Goal: Entertainment & Leisure: Browse casually

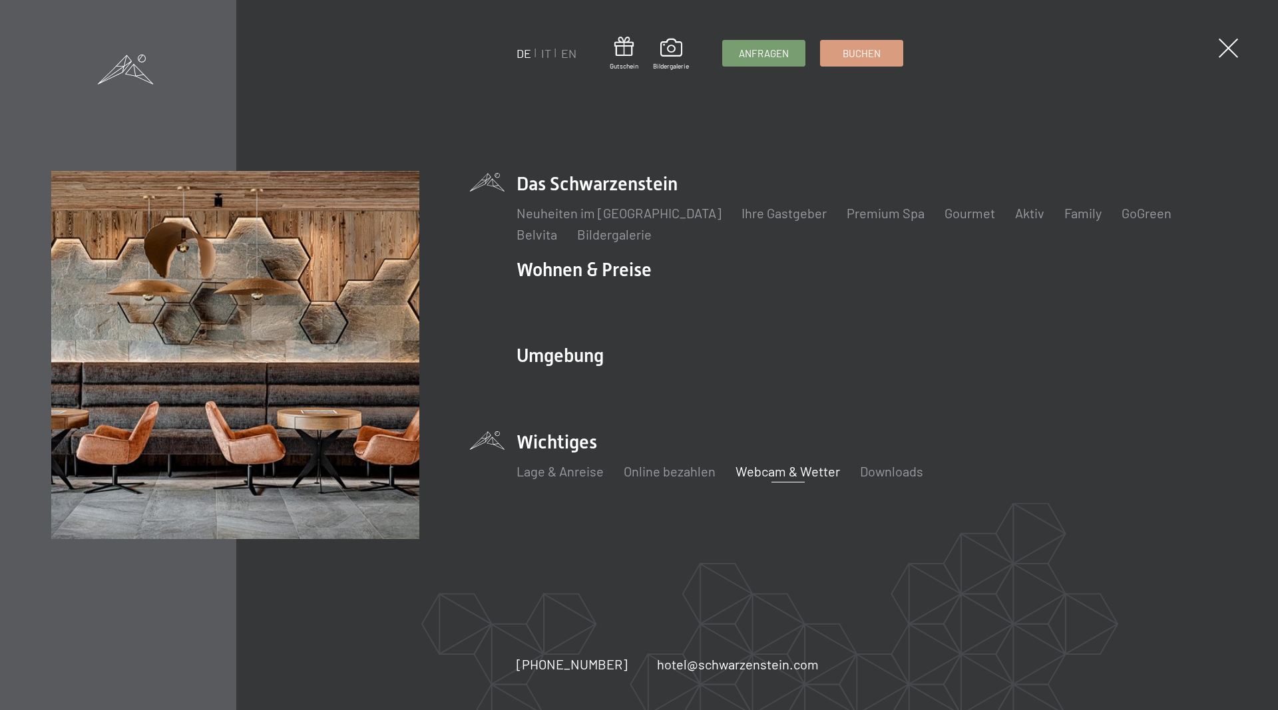
click at [771, 467] on link "Webcam & Wetter" at bounding box center [788, 471] width 105 height 16
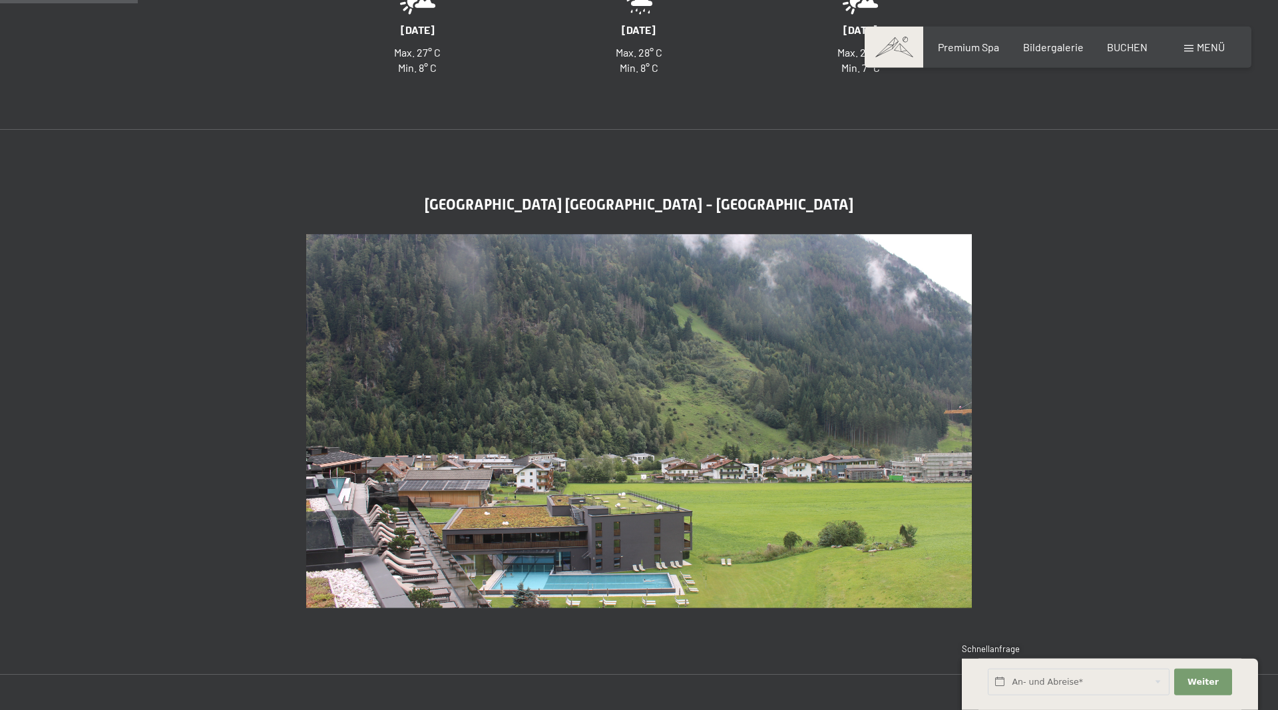
scroll to position [475, 0]
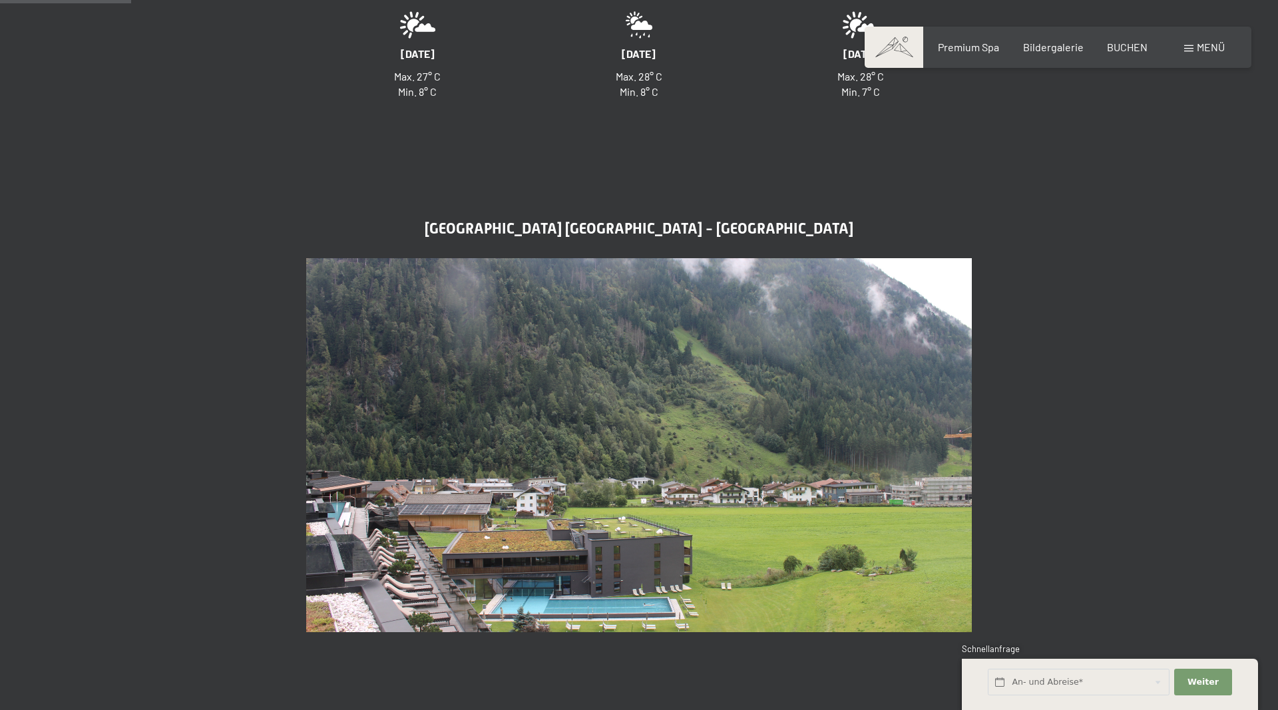
click at [1219, 49] on span "Menü" at bounding box center [1211, 47] width 28 height 13
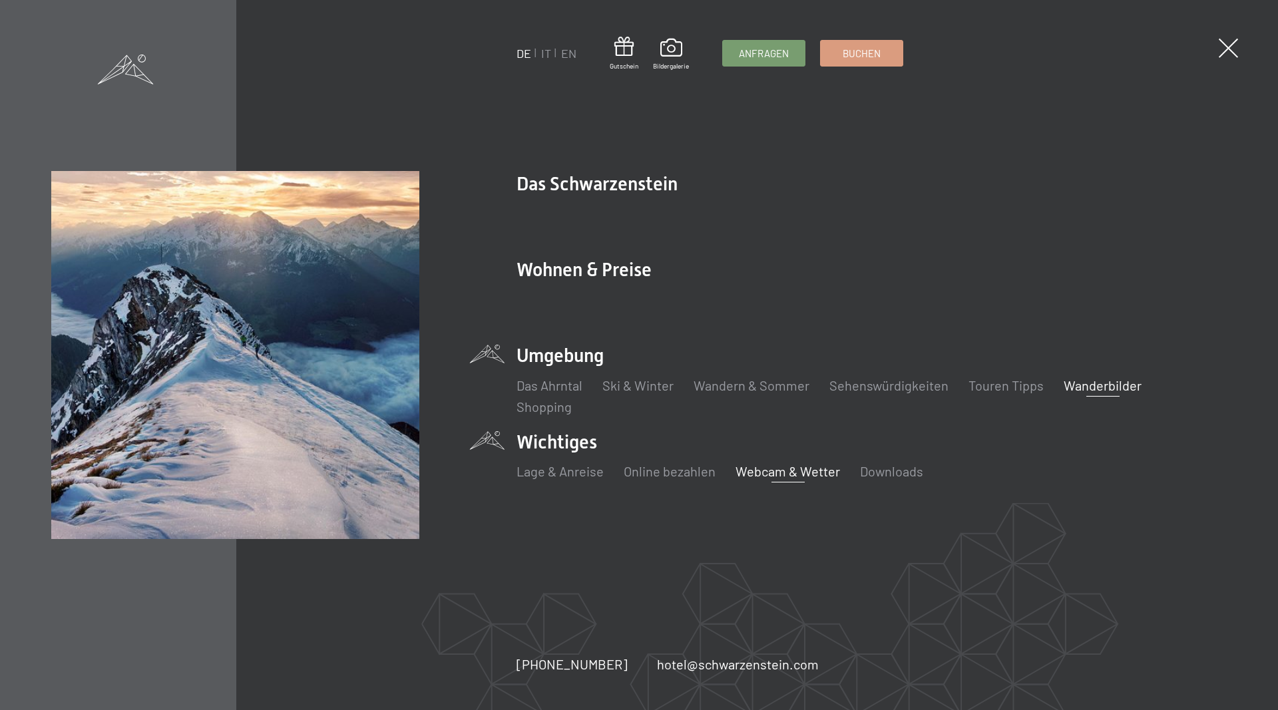
click at [1094, 387] on link "Wanderbilder" at bounding box center [1103, 385] width 78 height 16
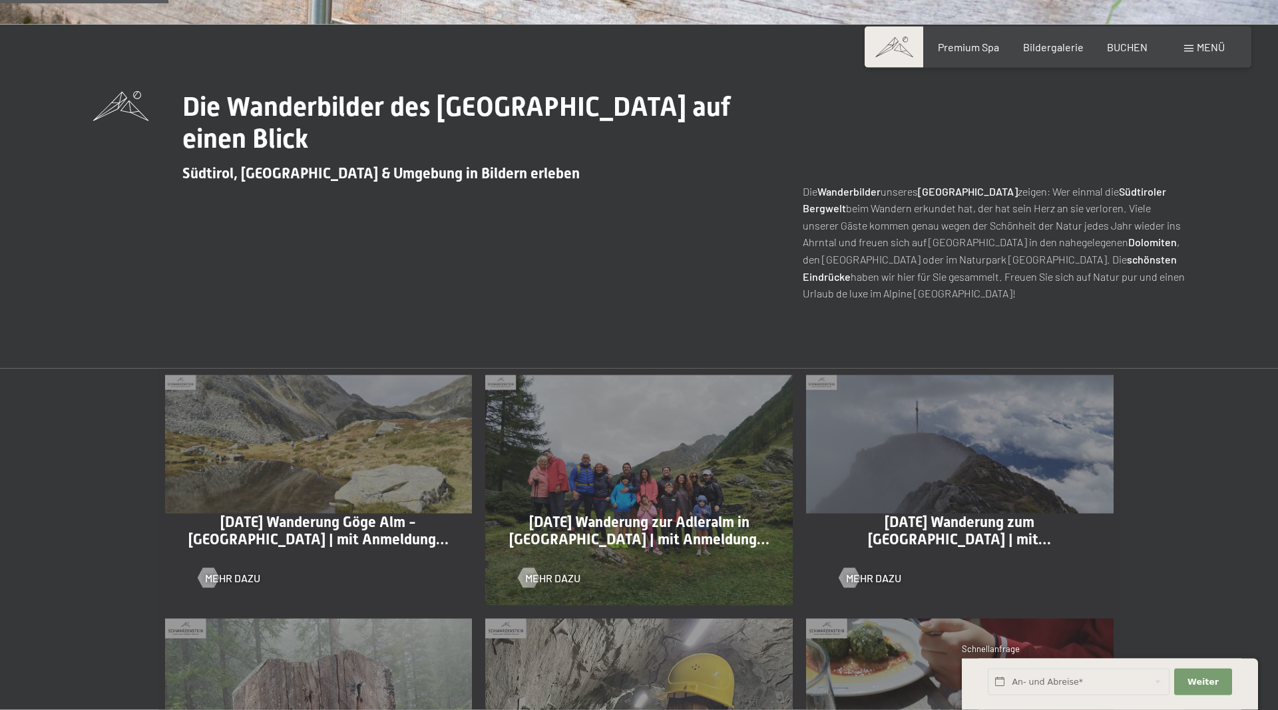
scroll to position [543, 0]
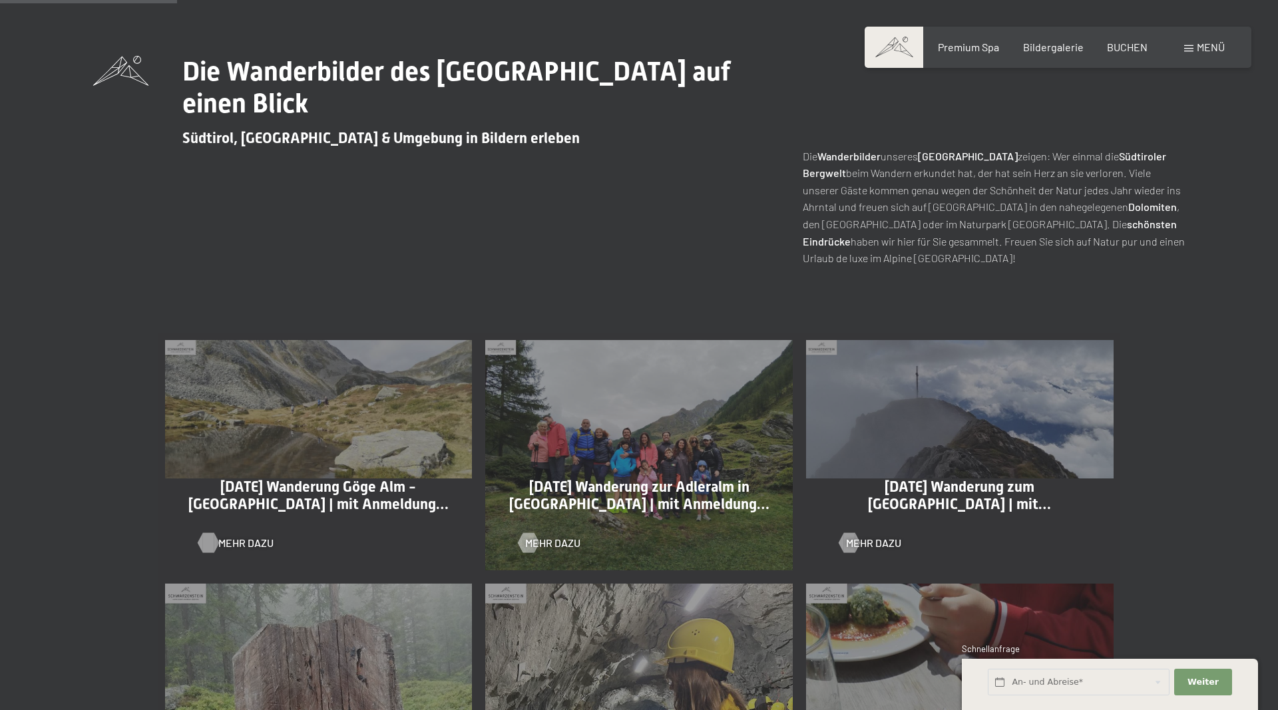
click at [221, 547] on span "Mehr dazu" at bounding box center [245, 543] width 55 height 15
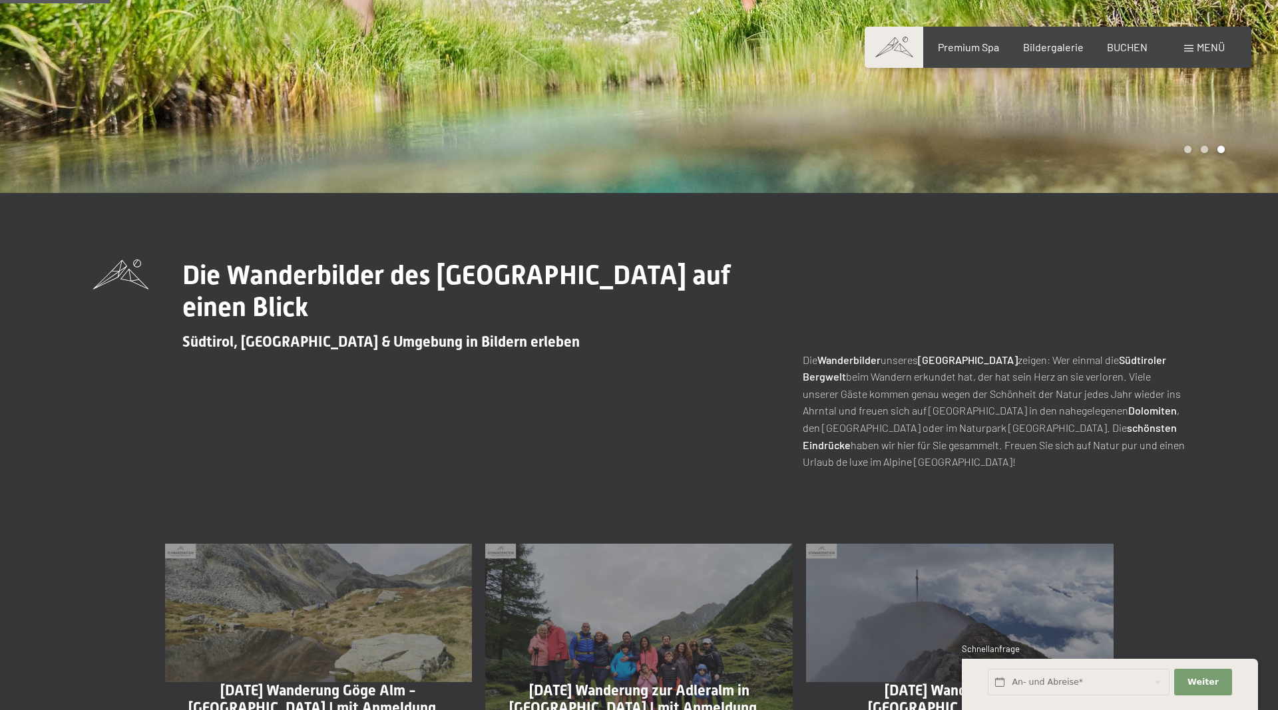
scroll to position [0, 0]
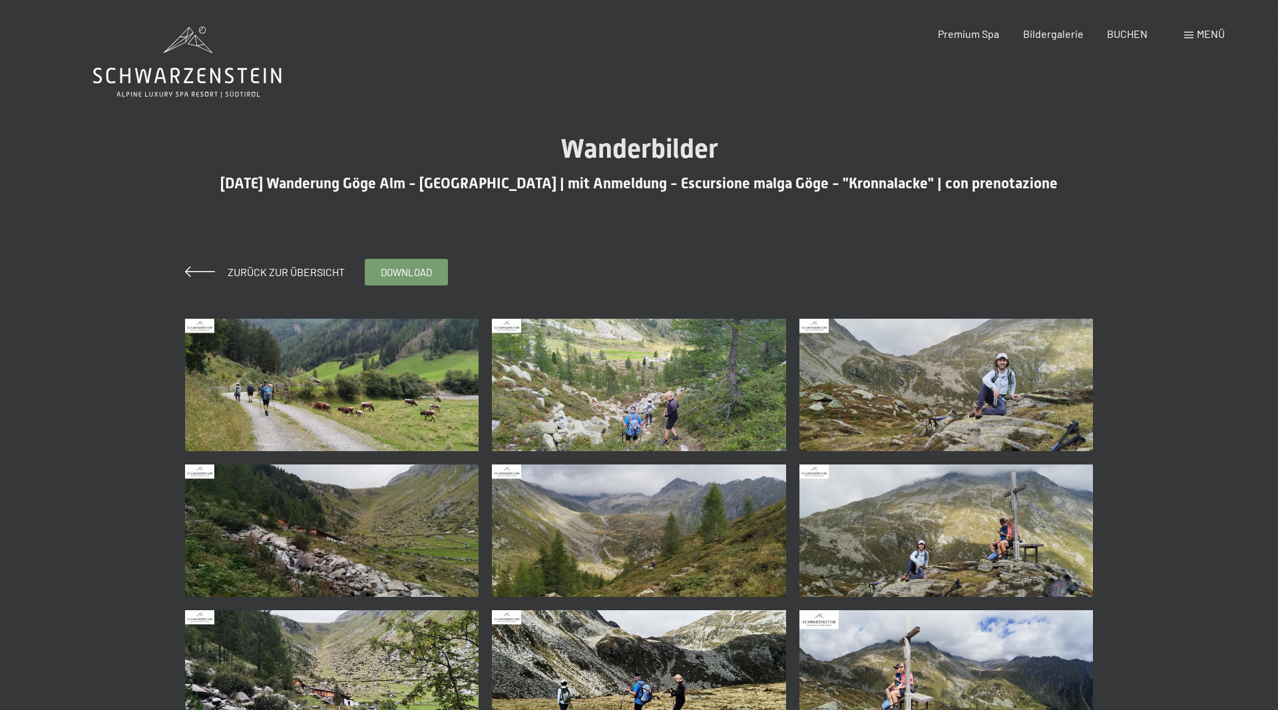
click at [326, 403] on img at bounding box center [332, 385] width 294 height 132
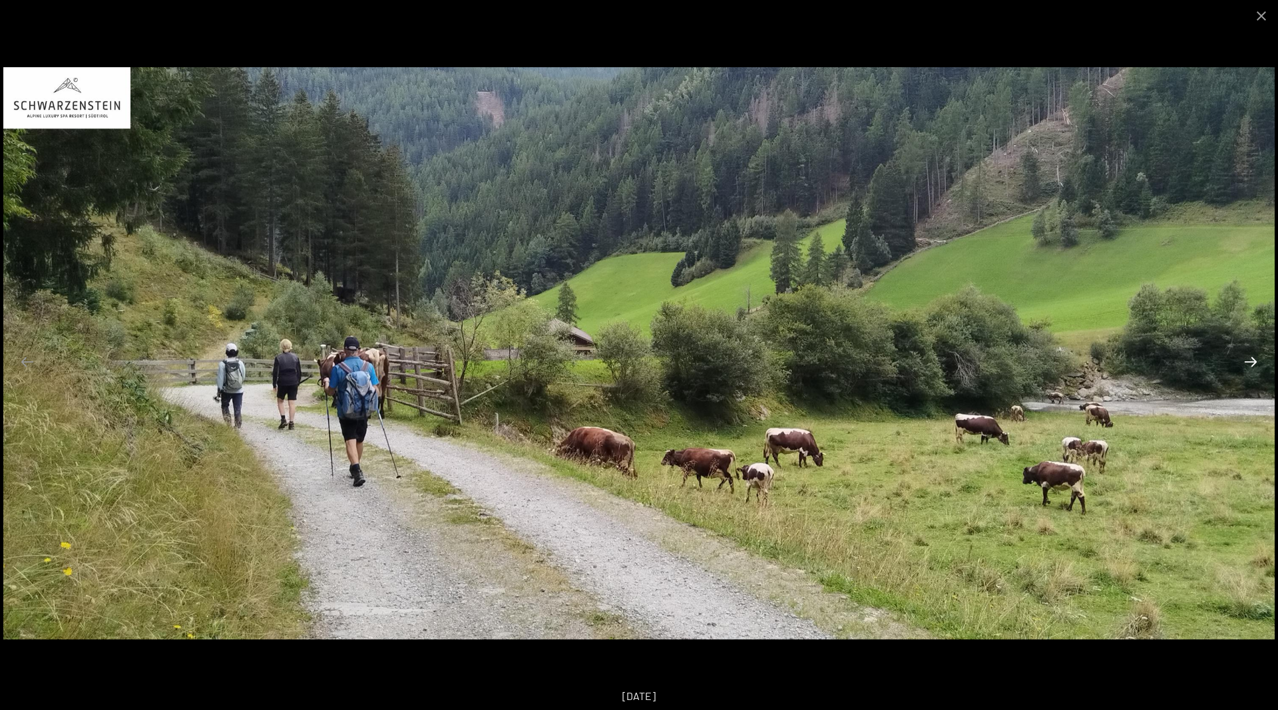
click at [1250, 362] on button "Next slide" at bounding box center [1251, 362] width 28 height 26
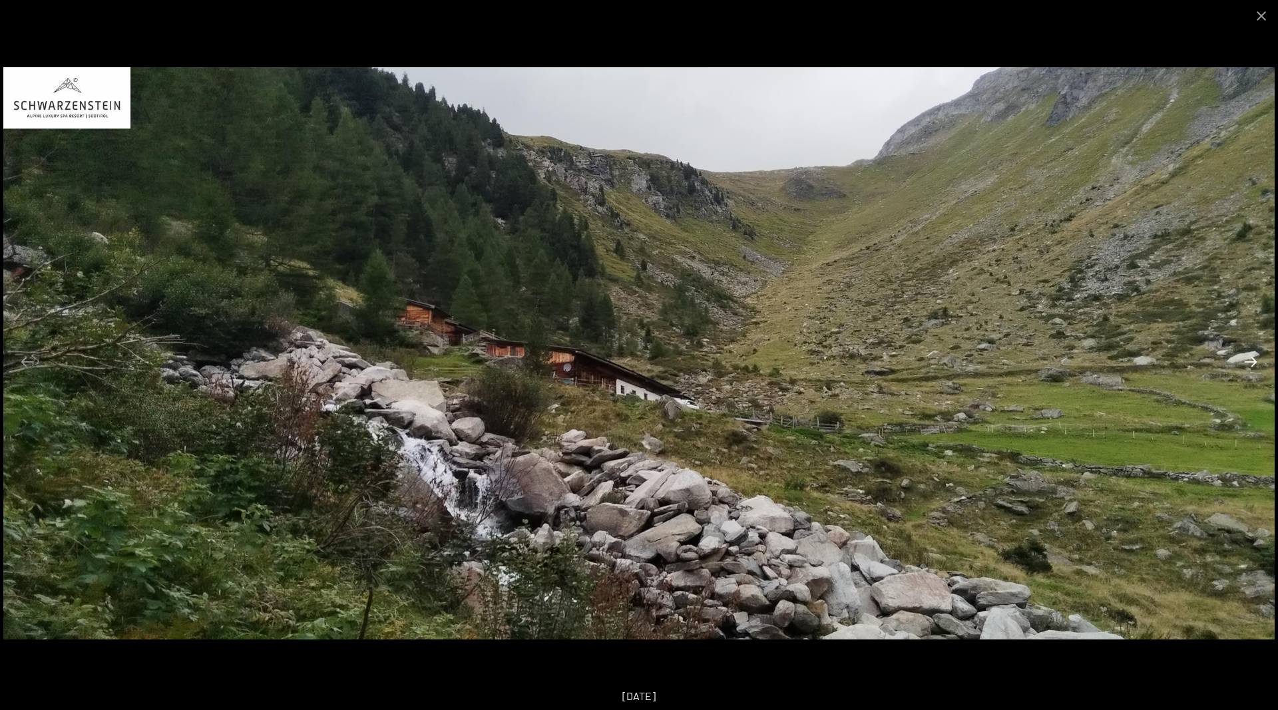
click at [1250, 362] on button "Next slide" at bounding box center [1251, 362] width 28 height 26
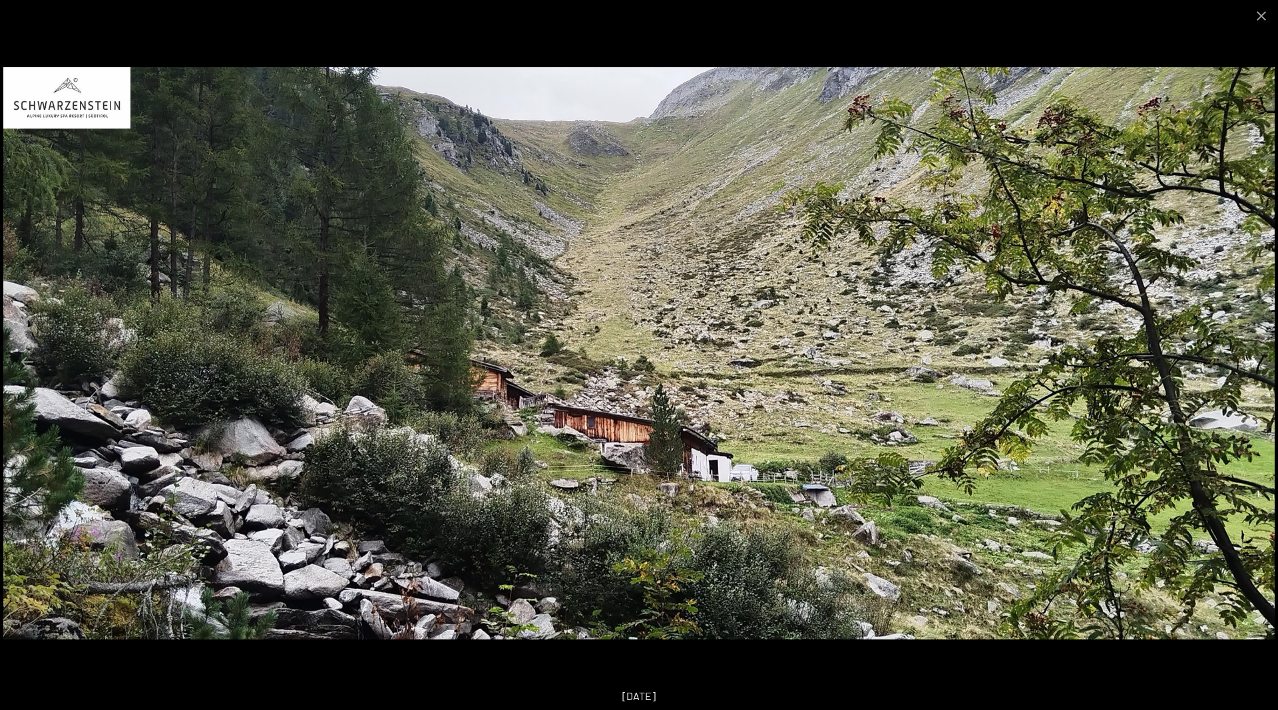
click at [1250, 362] on button "Next slide" at bounding box center [1251, 362] width 28 height 26
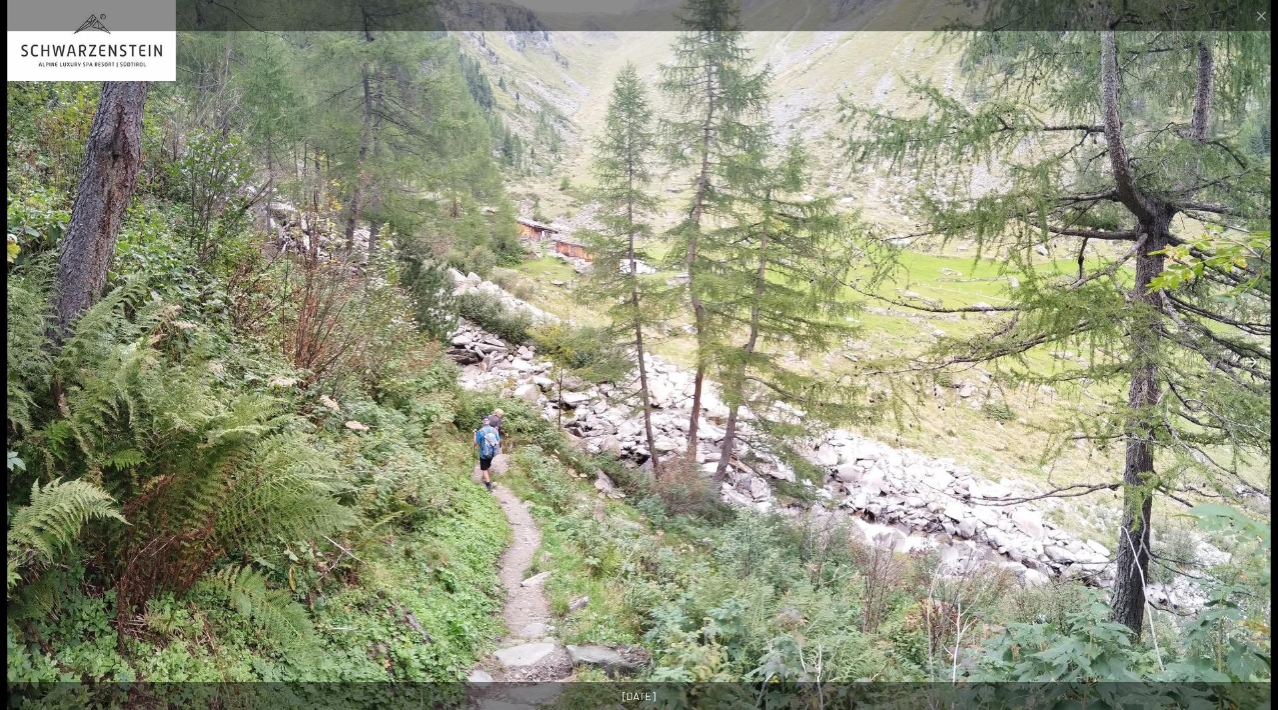
click at [1250, 362] on button "Next slide" at bounding box center [1251, 362] width 28 height 26
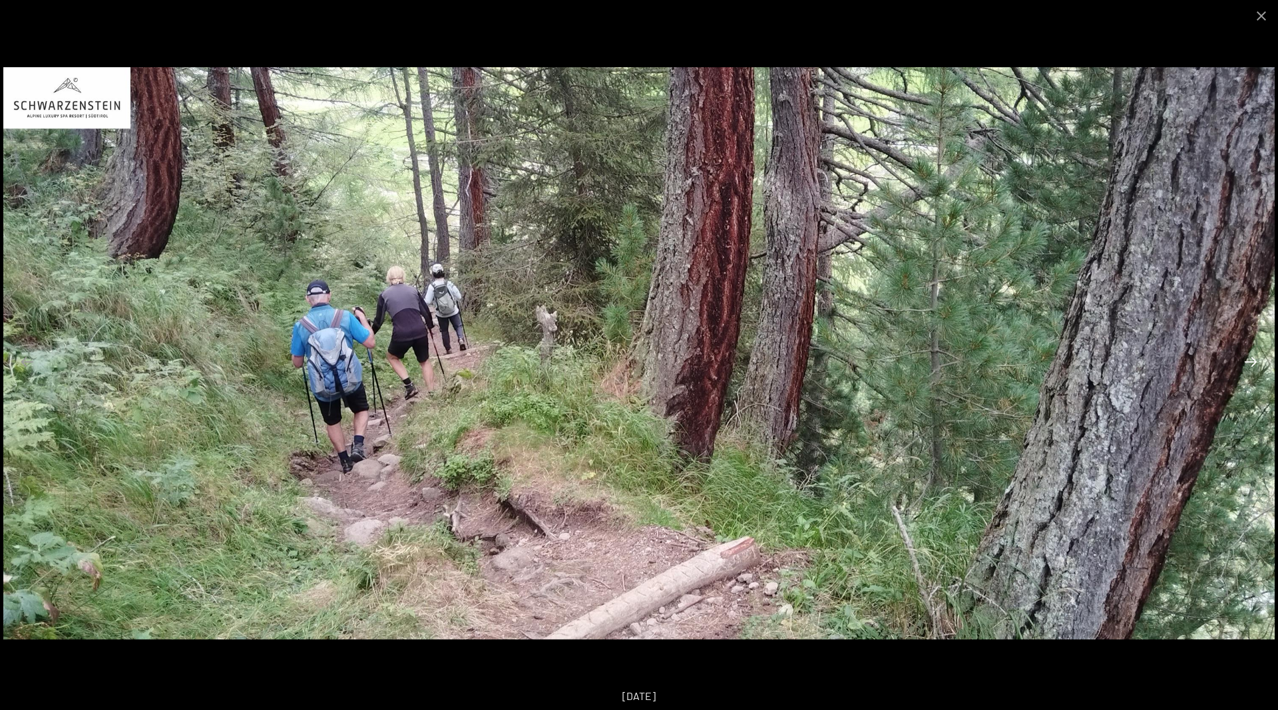
click at [1250, 362] on button "Next slide" at bounding box center [1251, 362] width 28 height 26
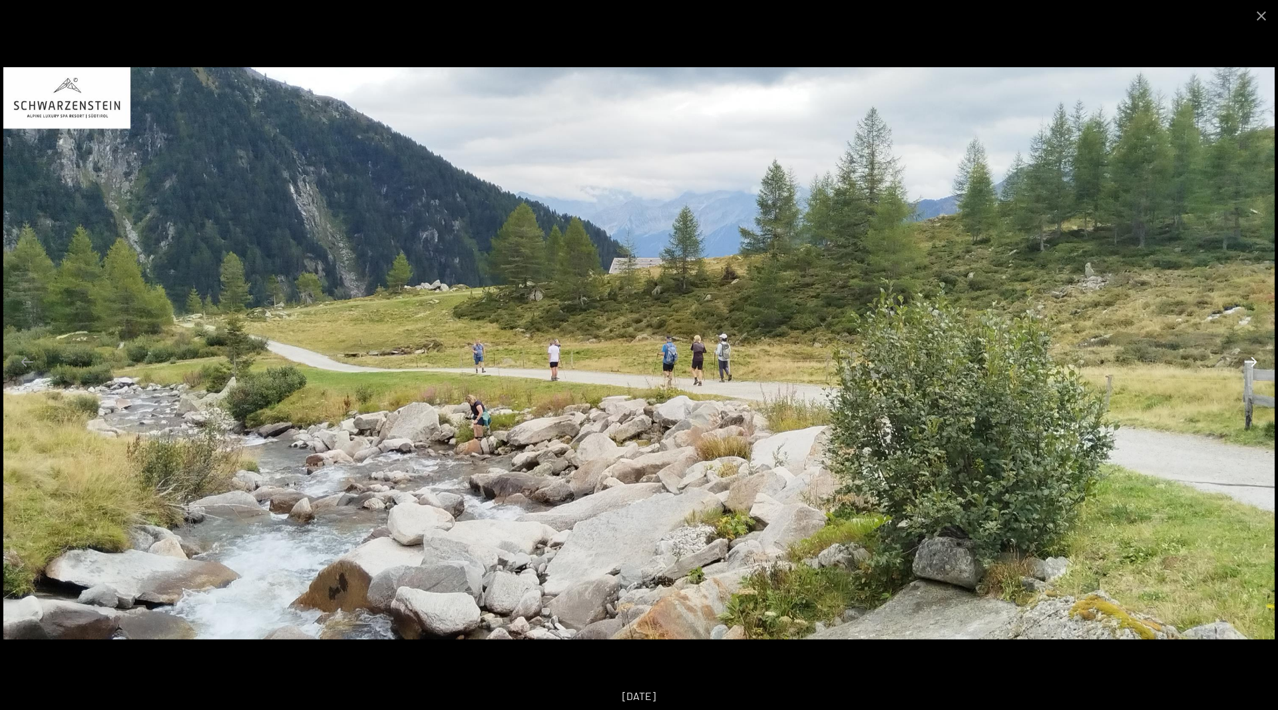
click at [1250, 362] on button "Next slide" at bounding box center [1251, 362] width 28 height 26
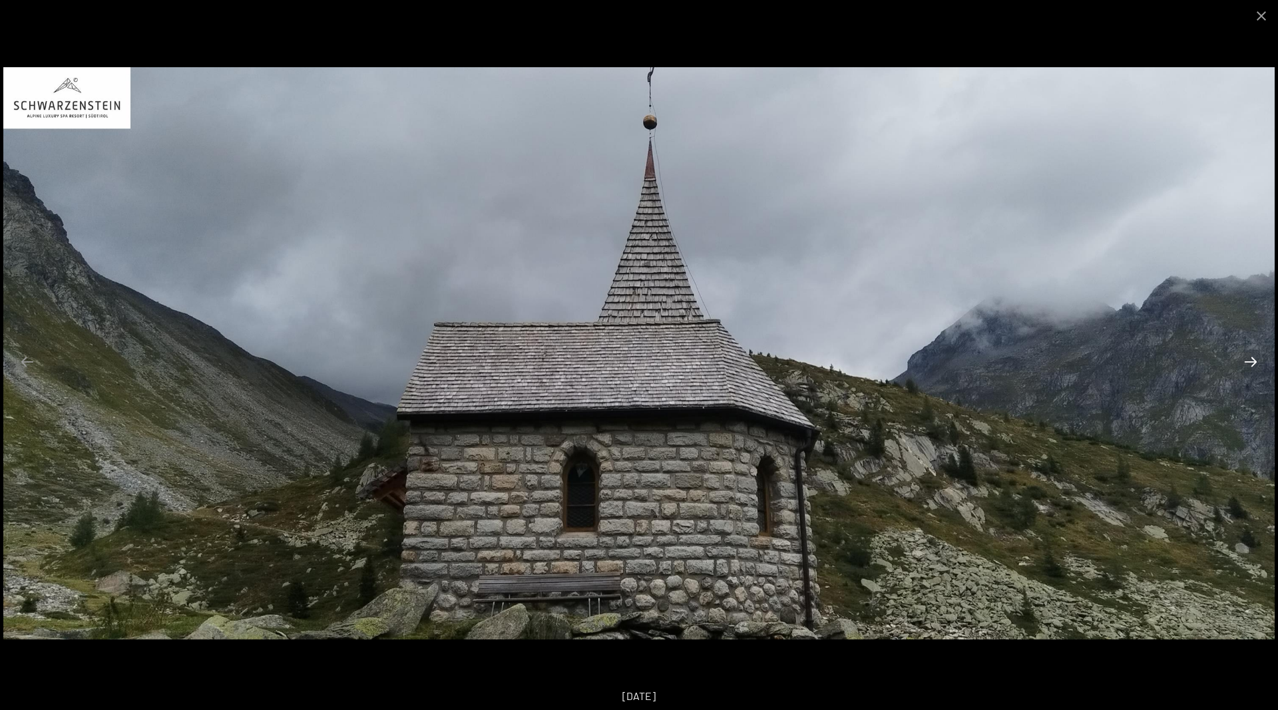
click at [1250, 362] on button "Next slide" at bounding box center [1251, 362] width 28 height 26
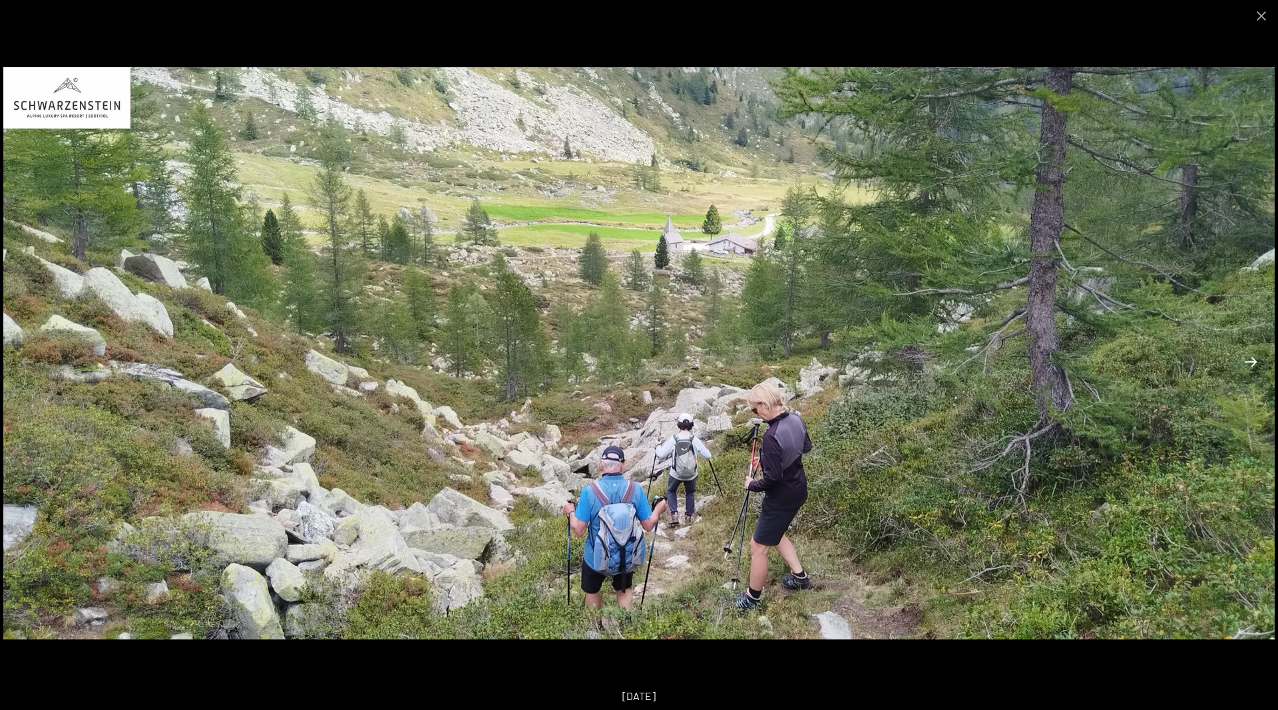
click at [1250, 362] on button "Next slide" at bounding box center [1251, 362] width 28 height 26
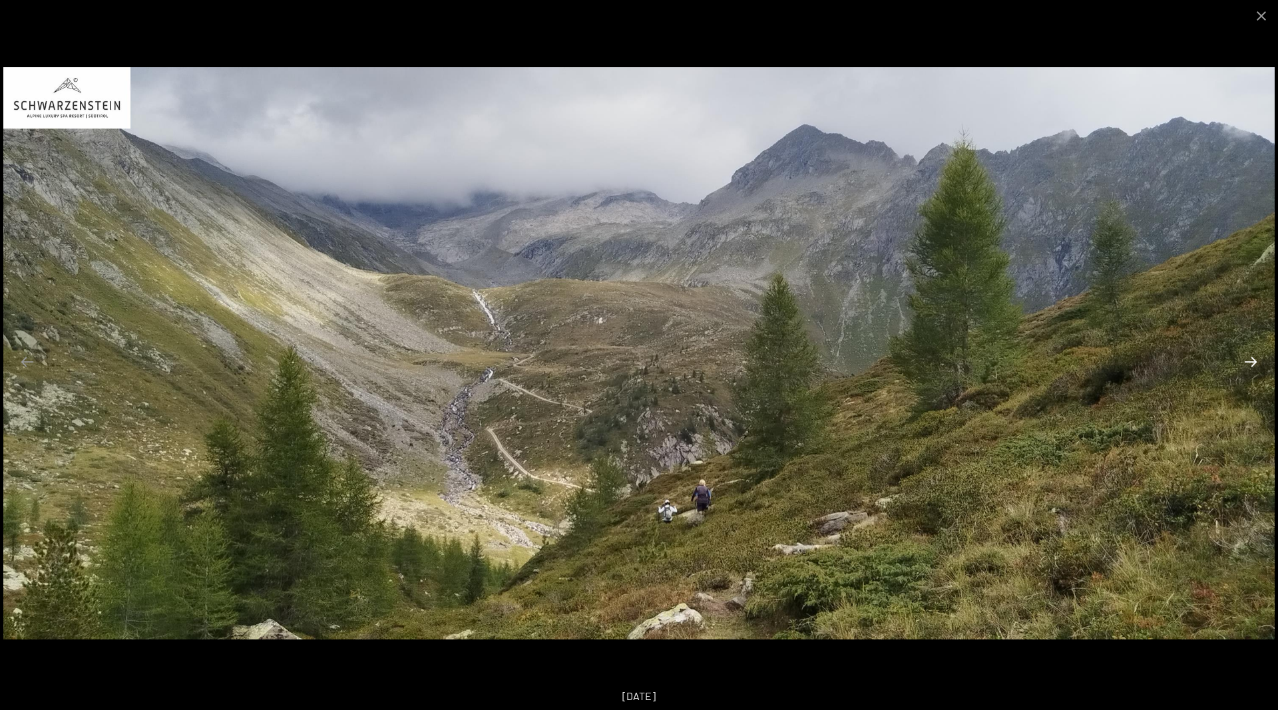
click at [1250, 362] on button "Next slide" at bounding box center [1251, 362] width 28 height 26
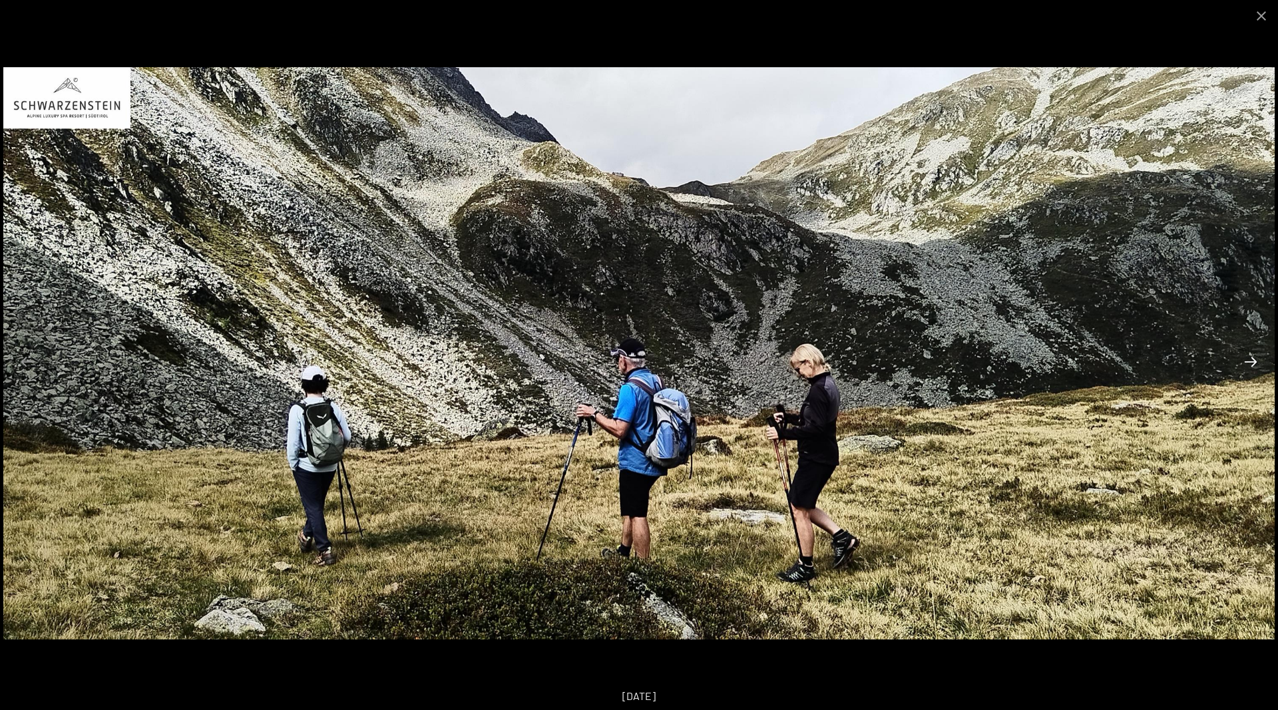
click at [1250, 362] on button "Next slide" at bounding box center [1251, 362] width 28 height 26
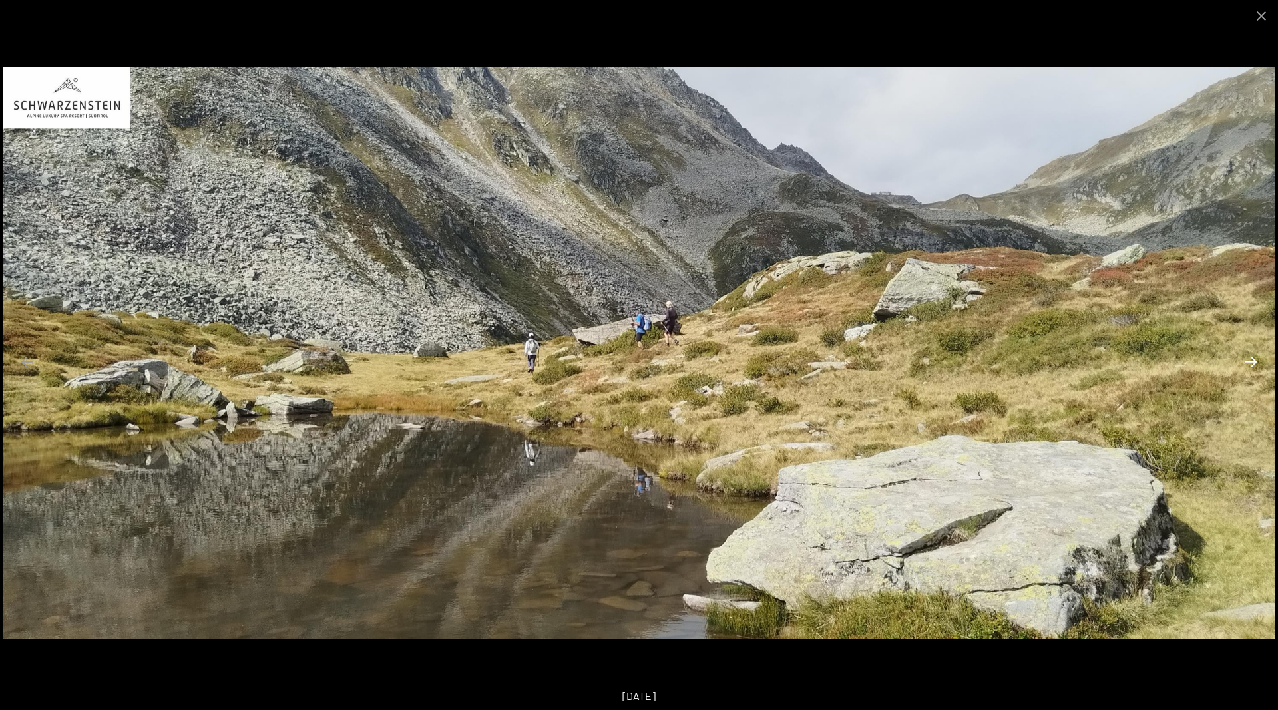
click at [1250, 362] on button "Next slide" at bounding box center [1251, 362] width 28 height 26
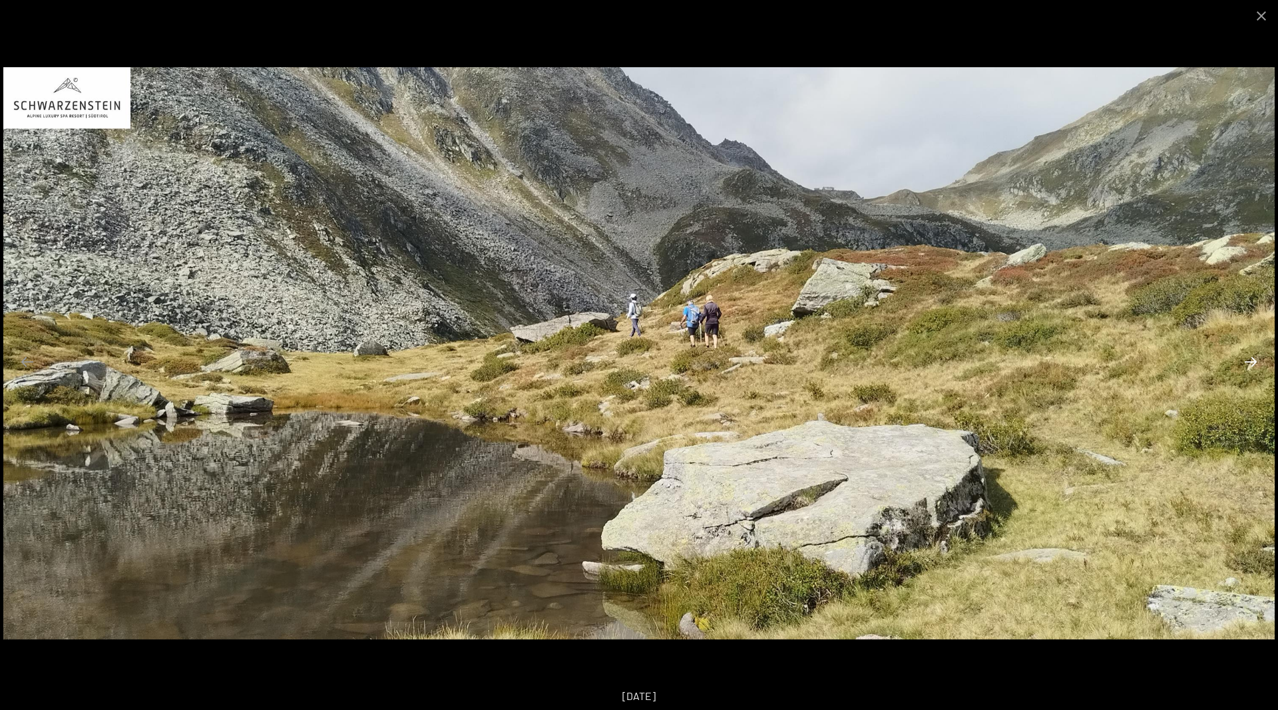
click at [1250, 362] on button "Next slide" at bounding box center [1251, 362] width 28 height 26
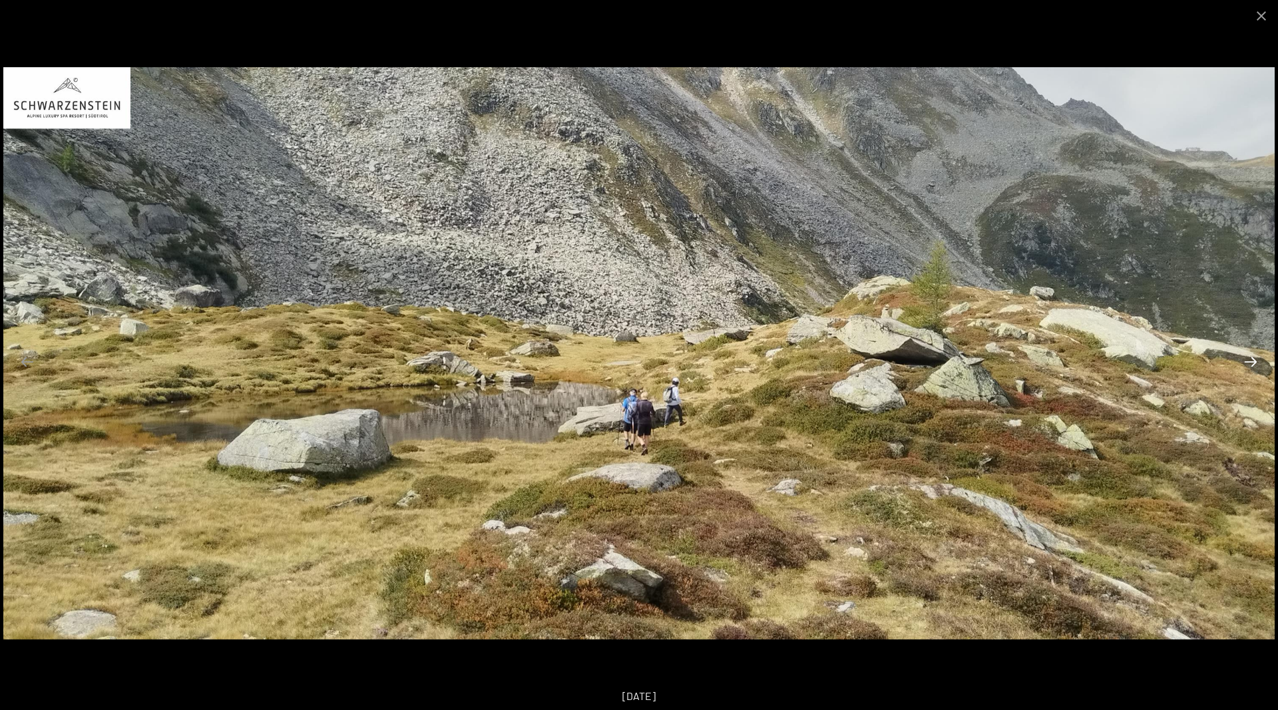
click at [1250, 362] on button "Next slide" at bounding box center [1251, 362] width 28 height 26
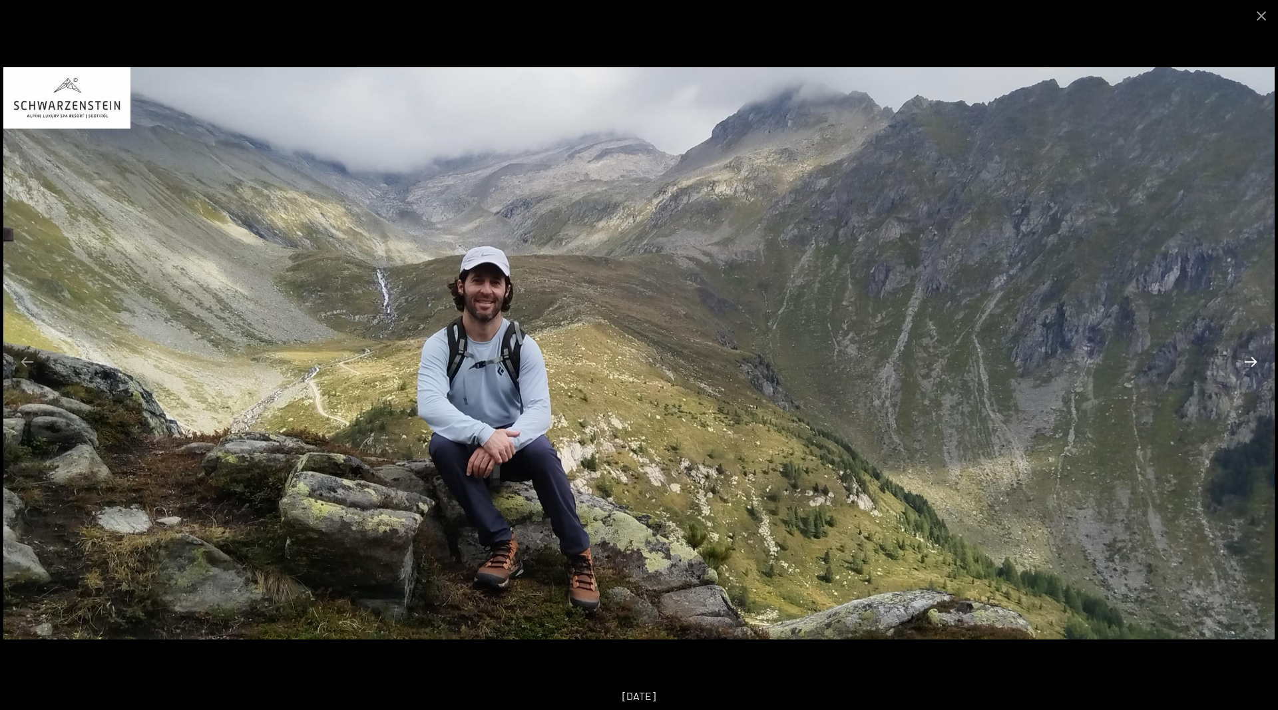
click at [1250, 362] on button "Next slide" at bounding box center [1251, 362] width 28 height 26
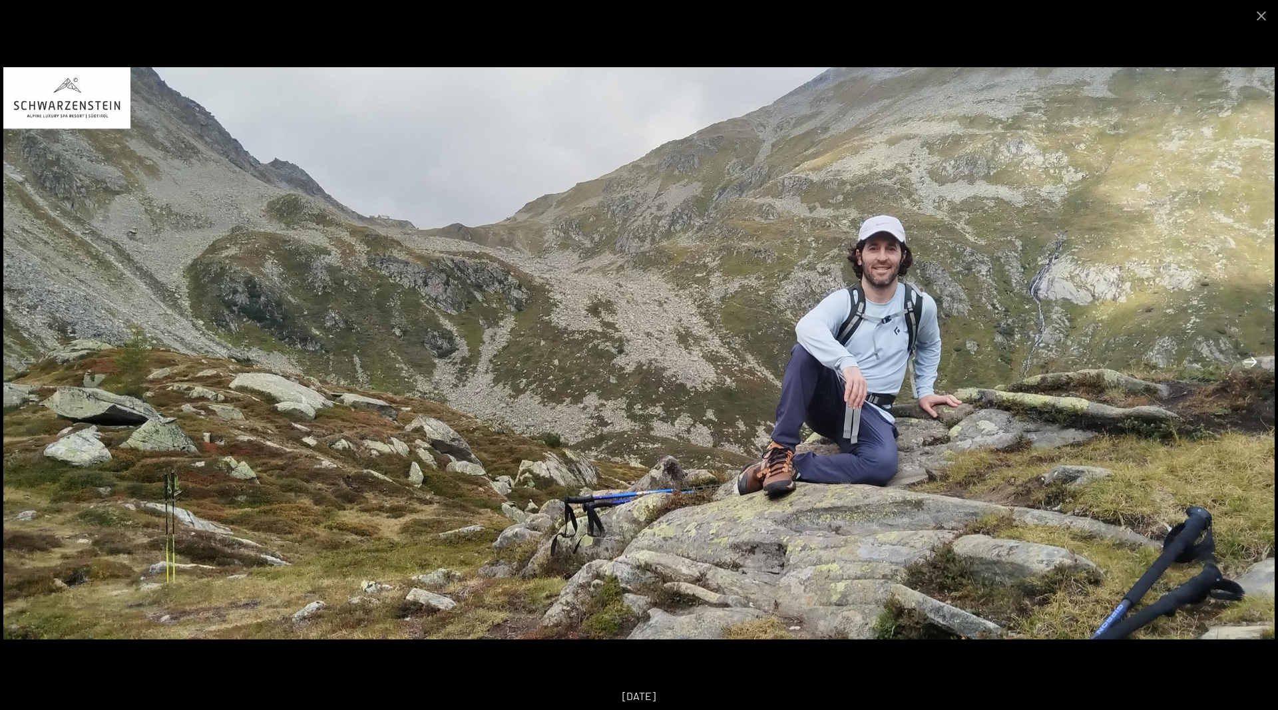
click at [1250, 362] on button "Next slide" at bounding box center [1251, 362] width 28 height 26
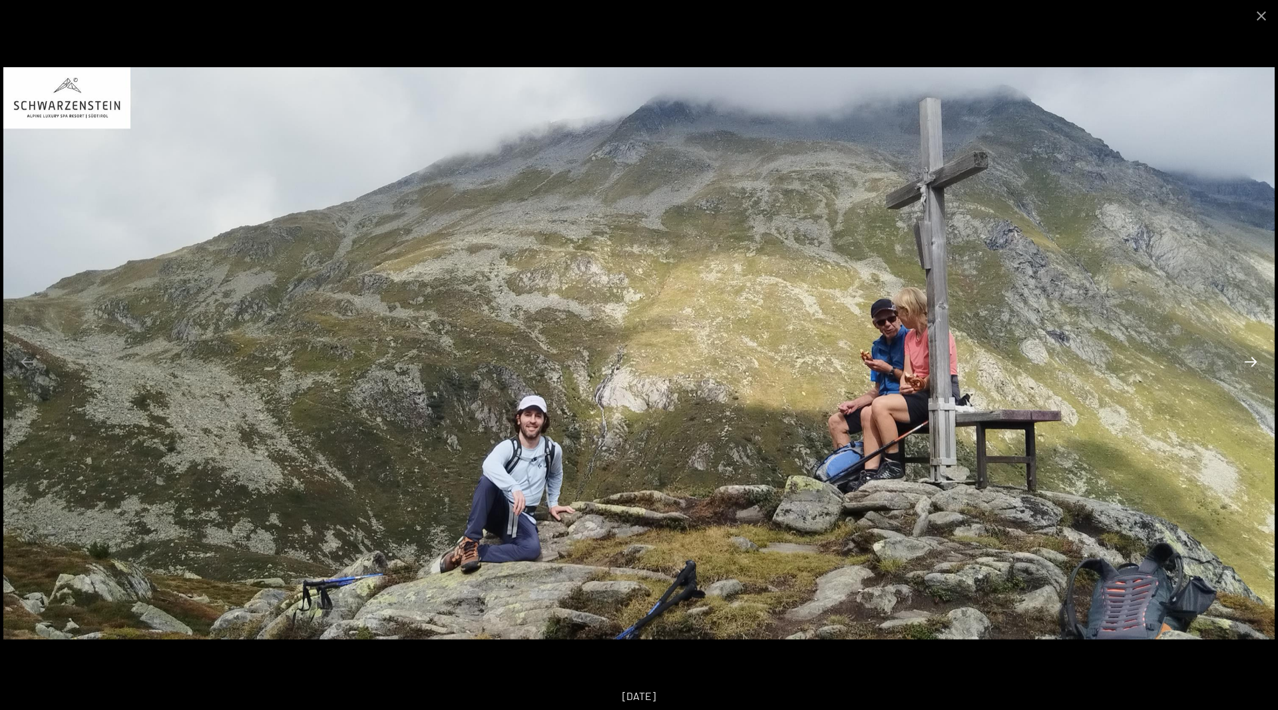
click at [1250, 362] on button "Next slide" at bounding box center [1251, 362] width 28 height 26
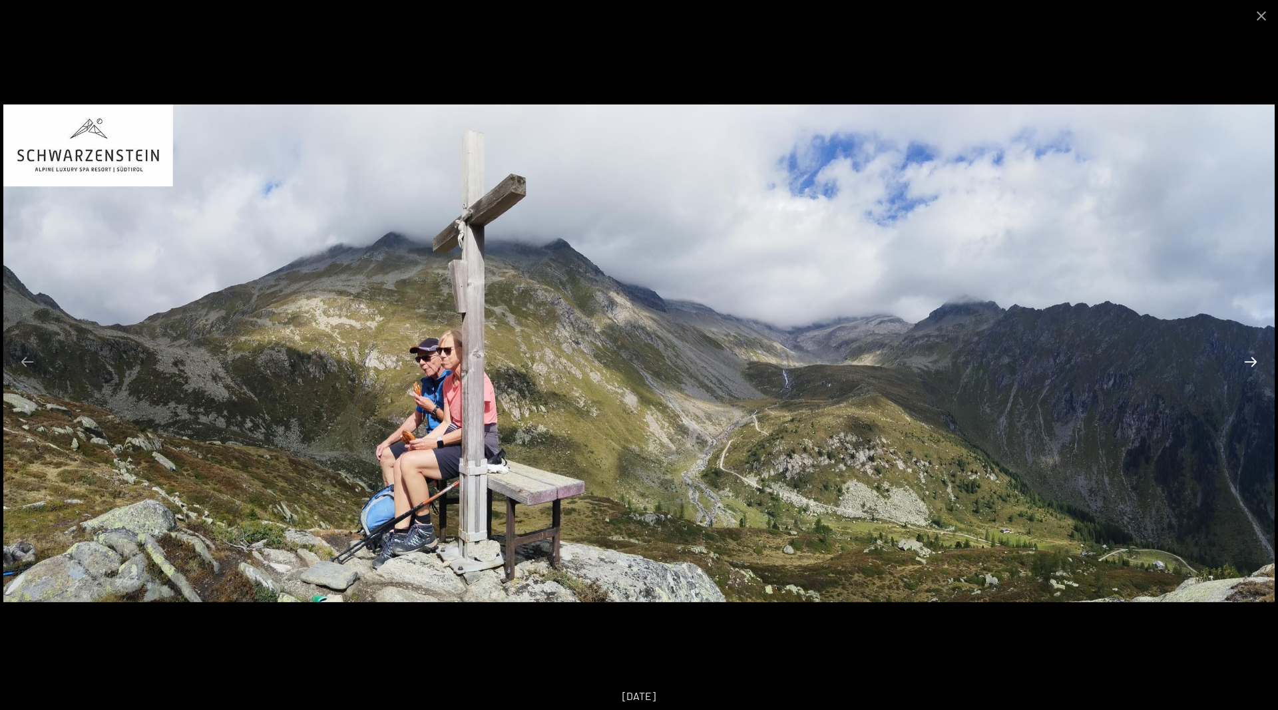
click at [1250, 362] on button "Next slide" at bounding box center [1251, 362] width 28 height 26
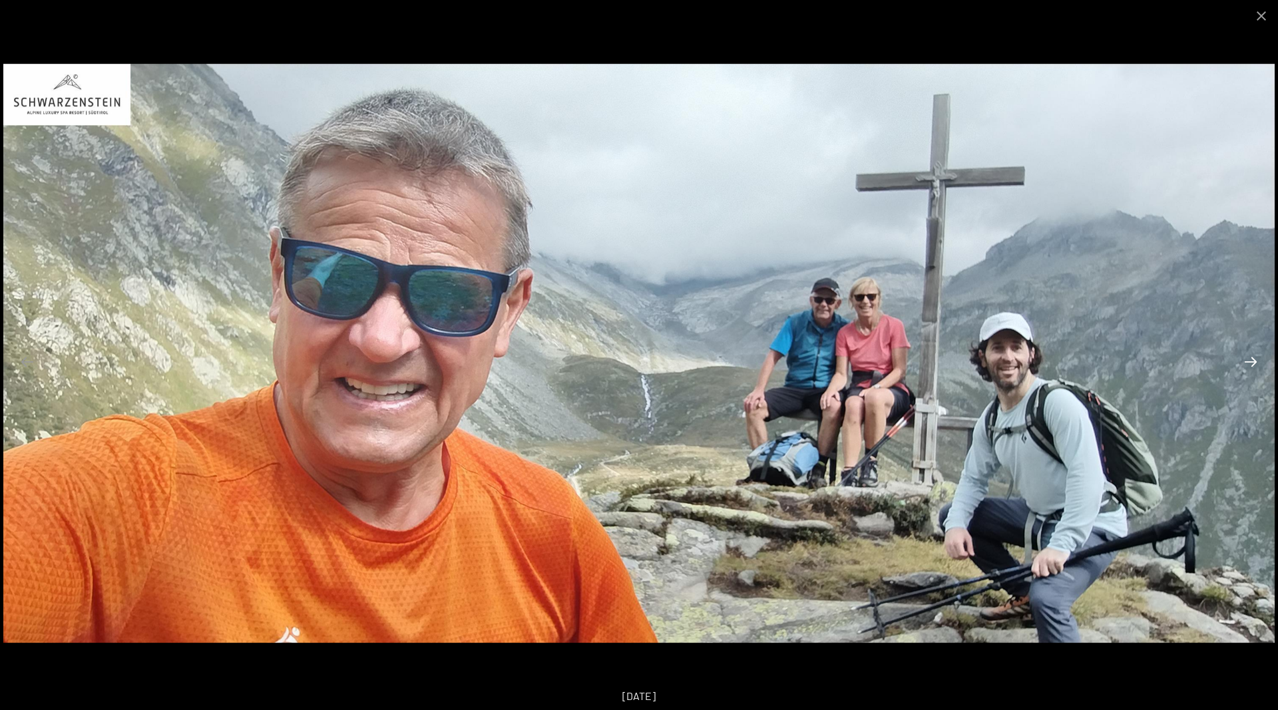
click at [1250, 362] on button "Next slide" at bounding box center [1251, 362] width 28 height 26
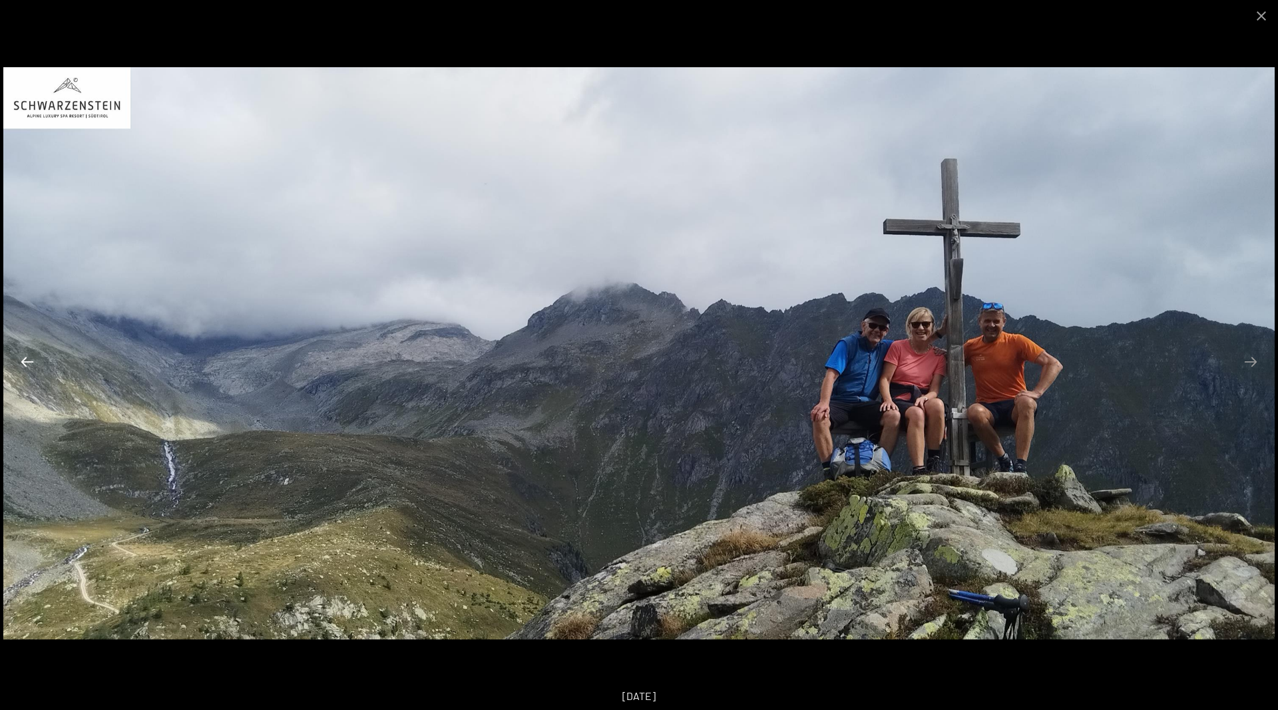
click at [22, 365] on button "Previous slide" at bounding box center [27, 362] width 28 height 26
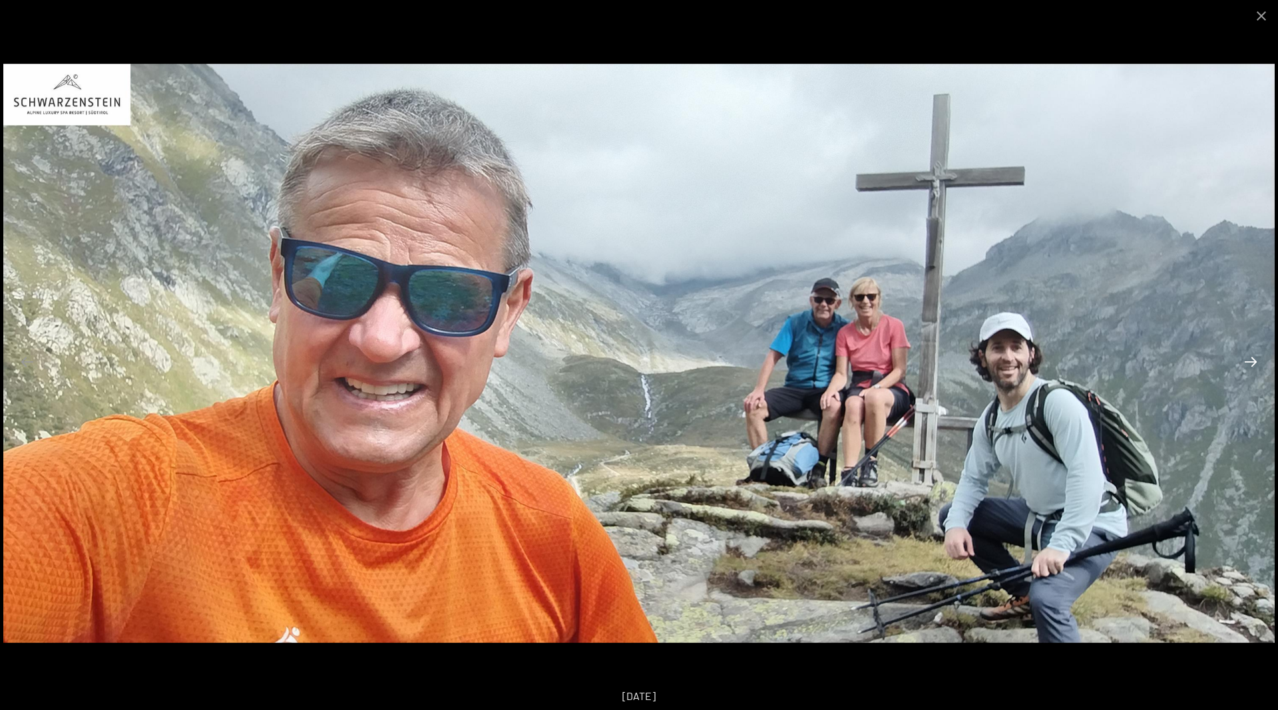
click at [1251, 359] on button "Next slide" at bounding box center [1251, 362] width 28 height 26
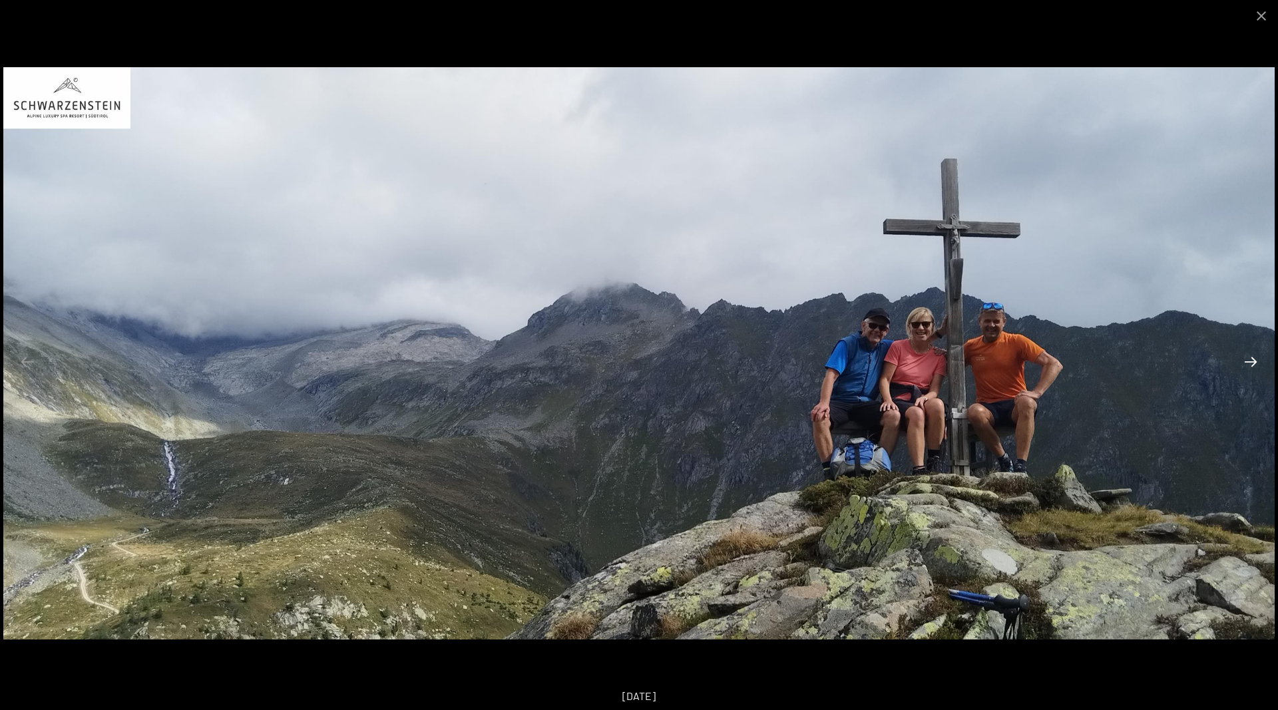
click at [1251, 359] on button "Next slide" at bounding box center [1251, 362] width 28 height 26
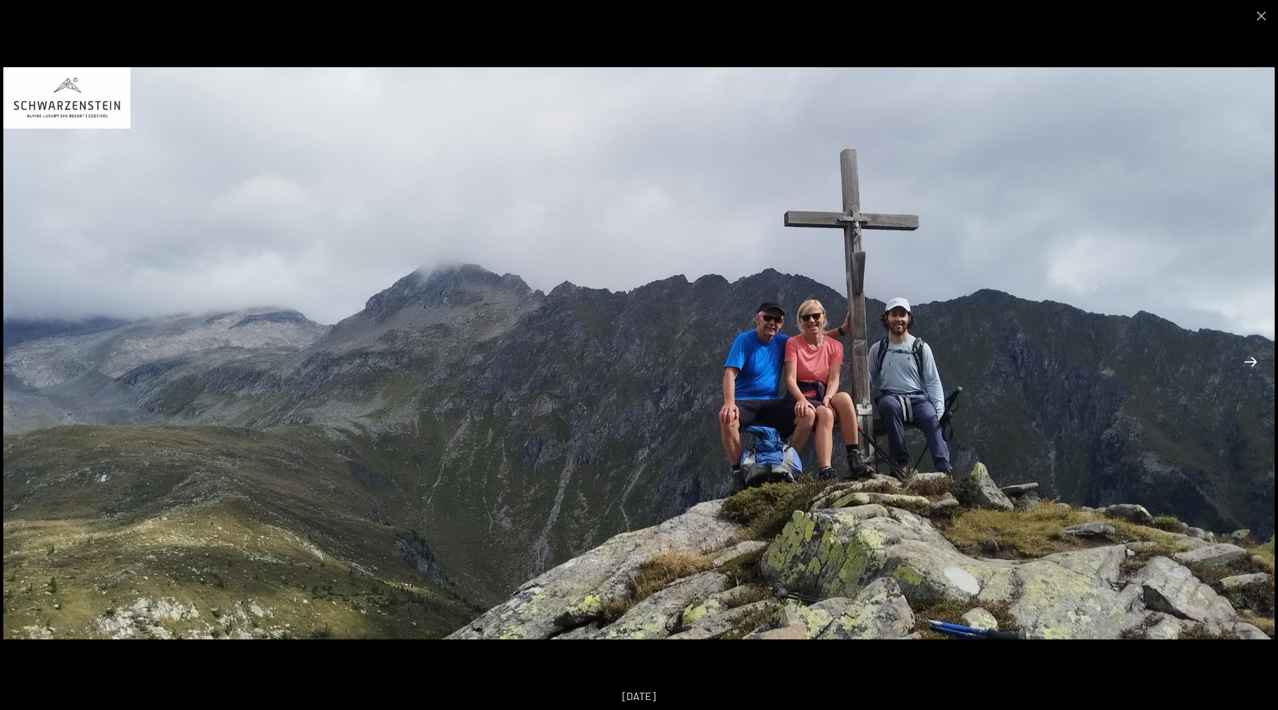
click at [1251, 359] on button "Next slide" at bounding box center [1251, 362] width 28 height 26
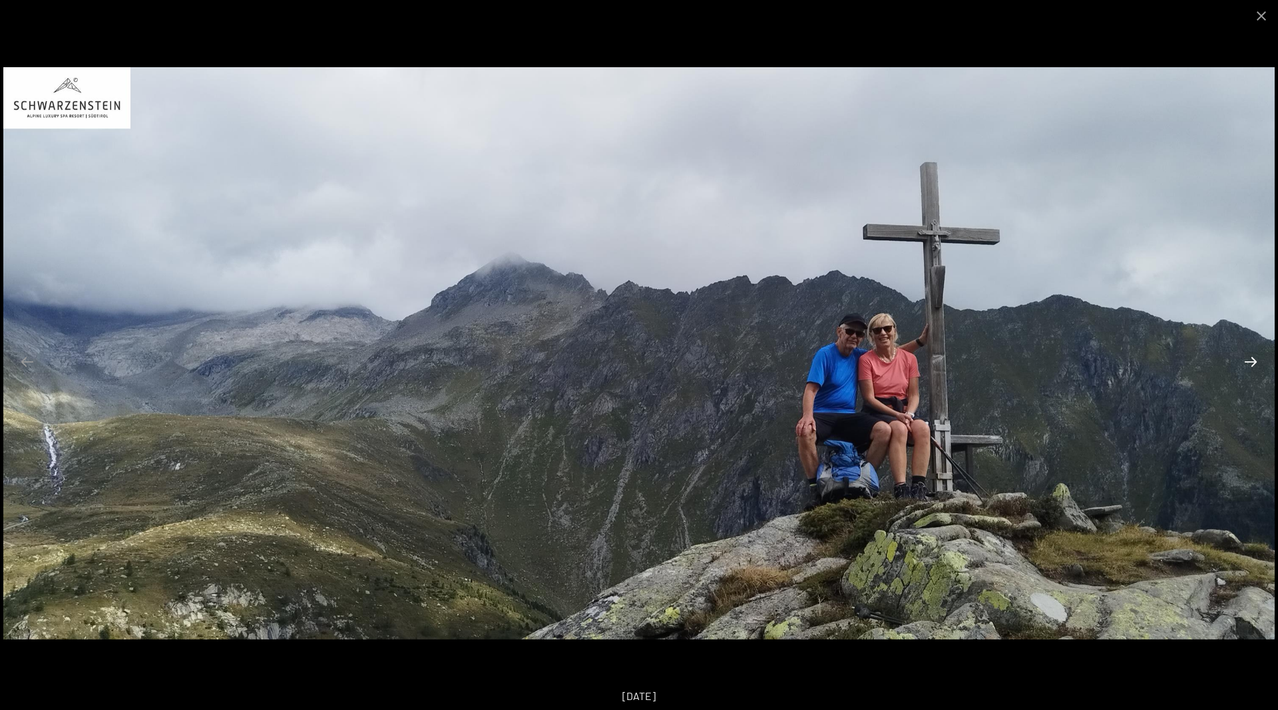
click at [1252, 364] on button "Next slide" at bounding box center [1251, 362] width 28 height 26
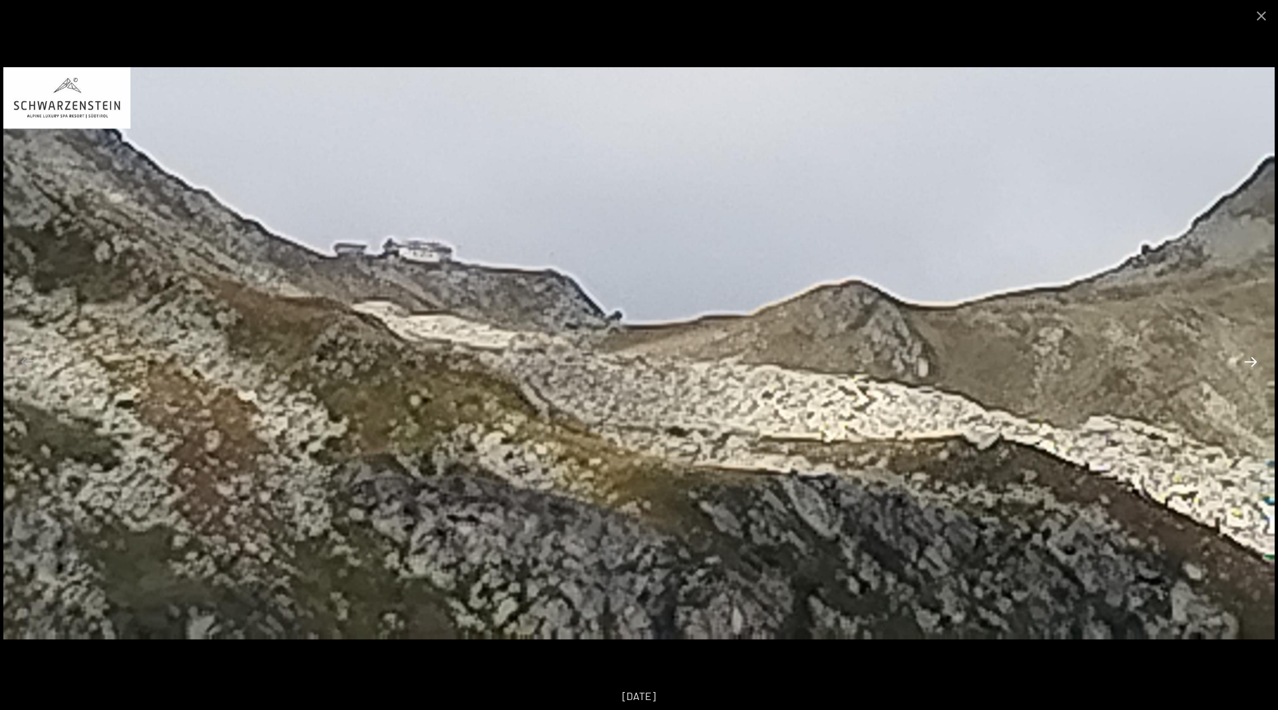
click at [1252, 364] on button "Next slide" at bounding box center [1251, 362] width 28 height 26
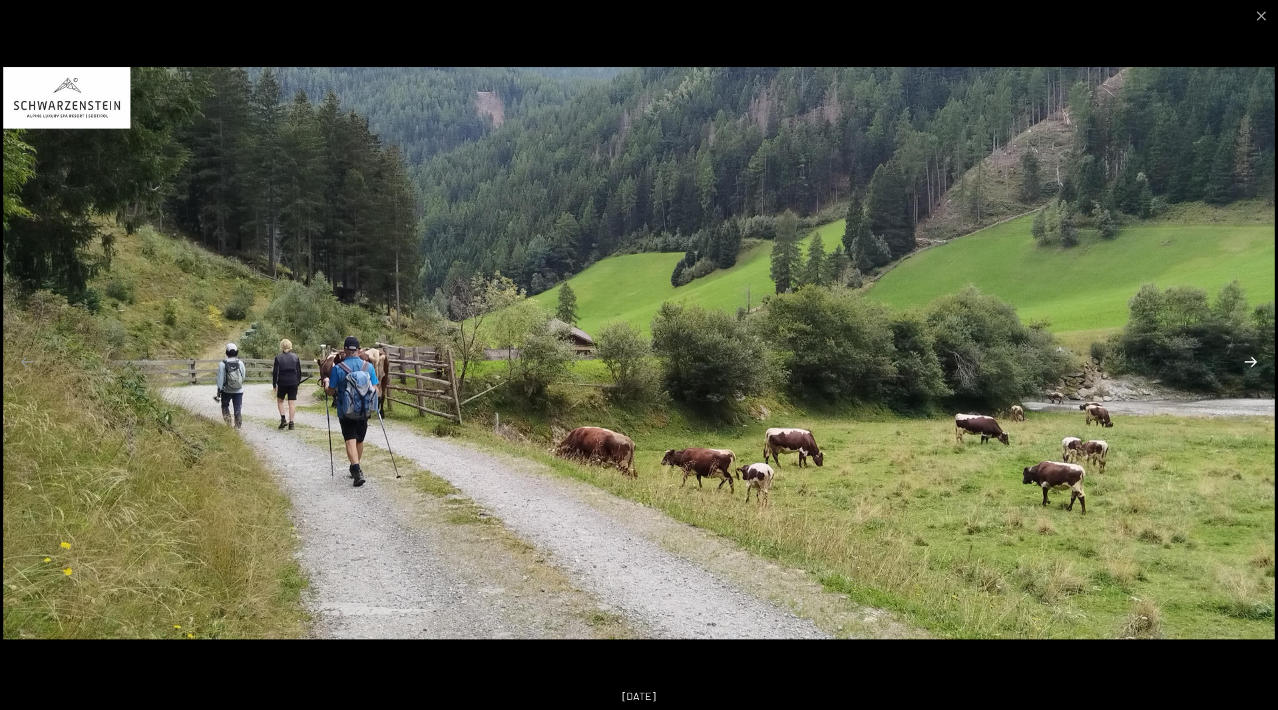
click at [1252, 364] on button "Next slide" at bounding box center [1251, 362] width 28 height 26
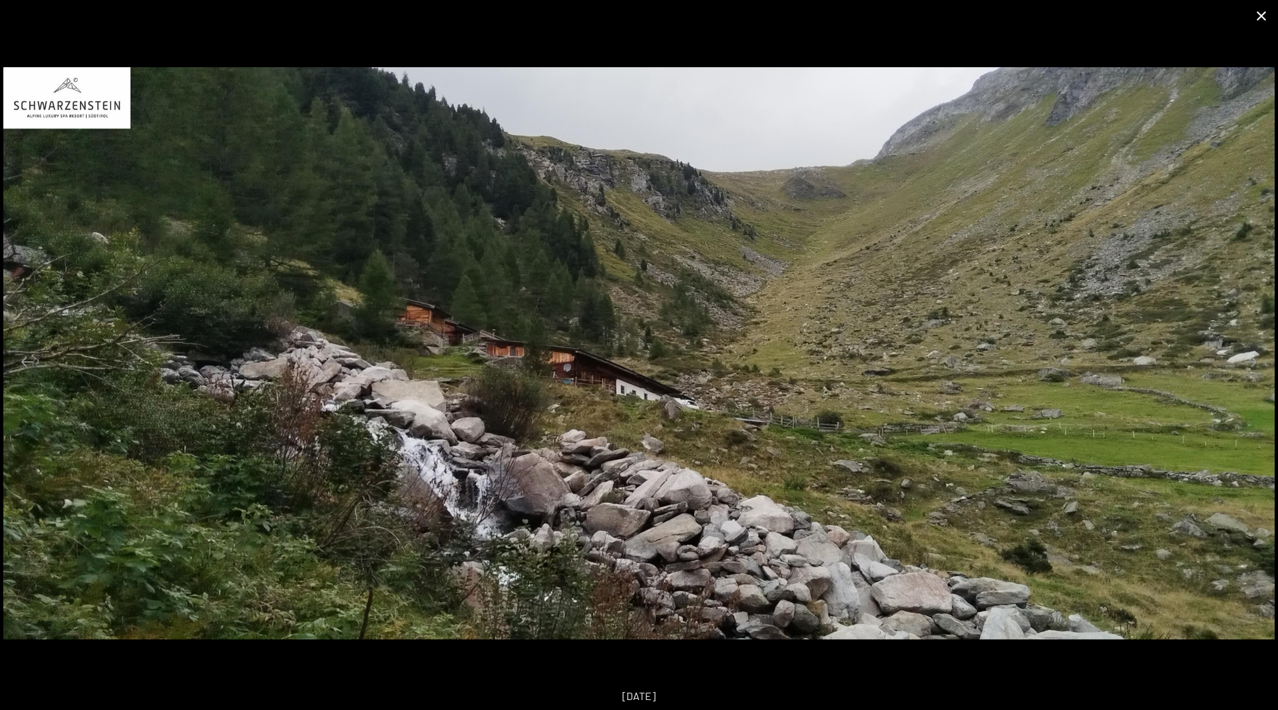
click at [1258, 19] on button "Close gallery" at bounding box center [1261, 15] width 33 height 31
